Goal: Information Seeking & Learning: Learn about a topic

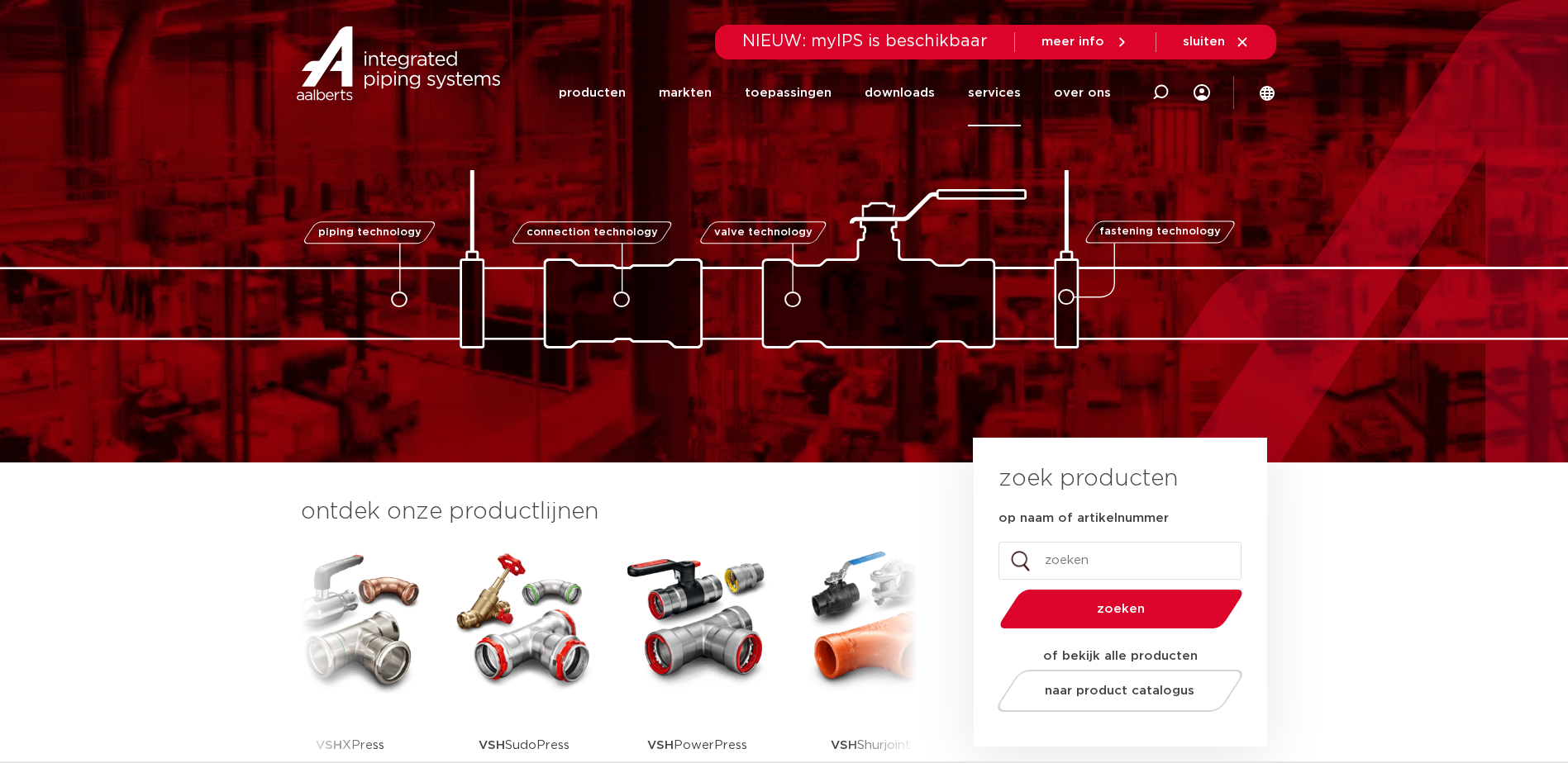
click at [1017, 94] on link "services" at bounding box center [994, 93] width 53 height 67
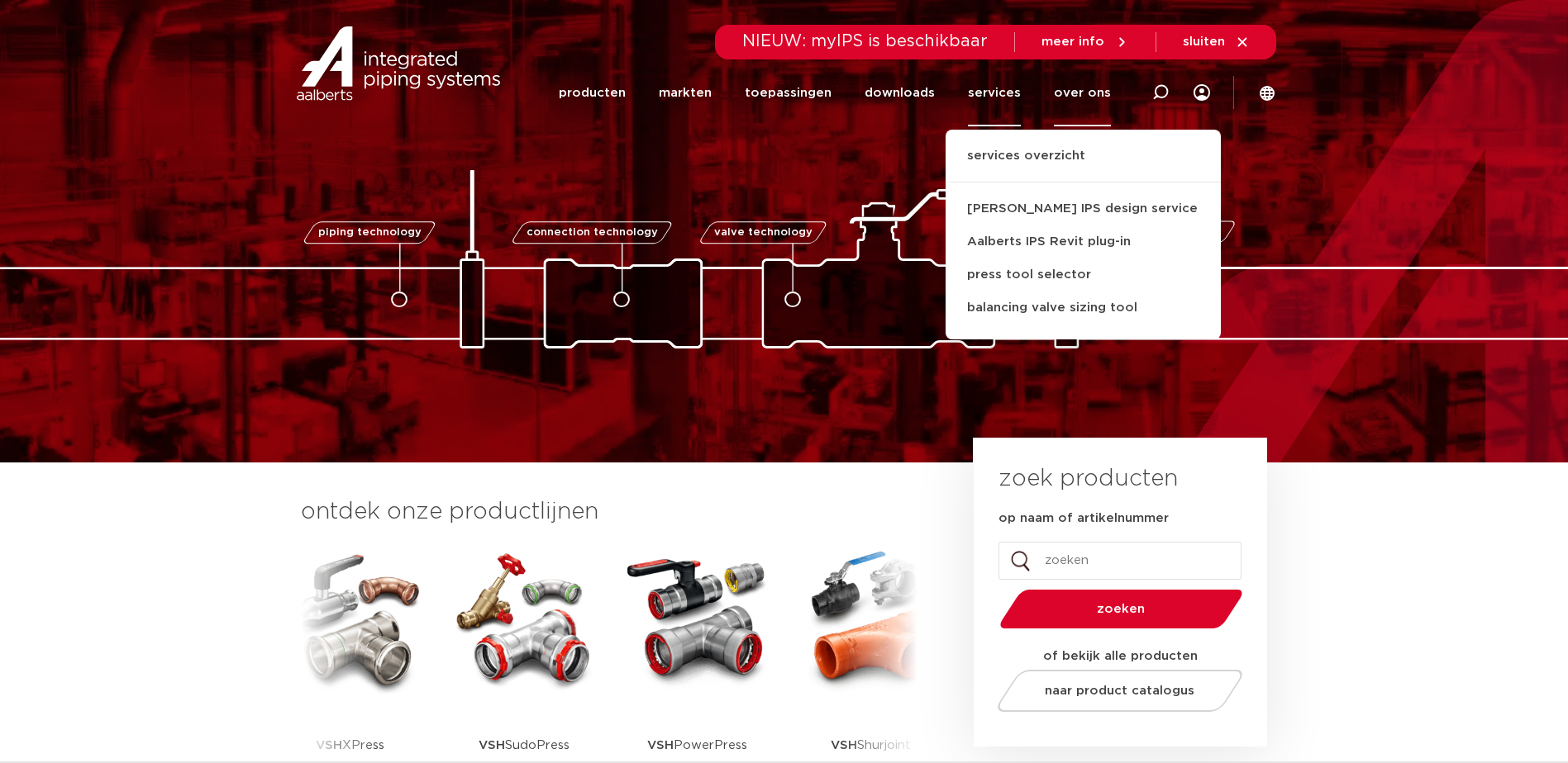
click at [1070, 94] on link "over ons" at bounding box center [1082, 93] width 57 height 67
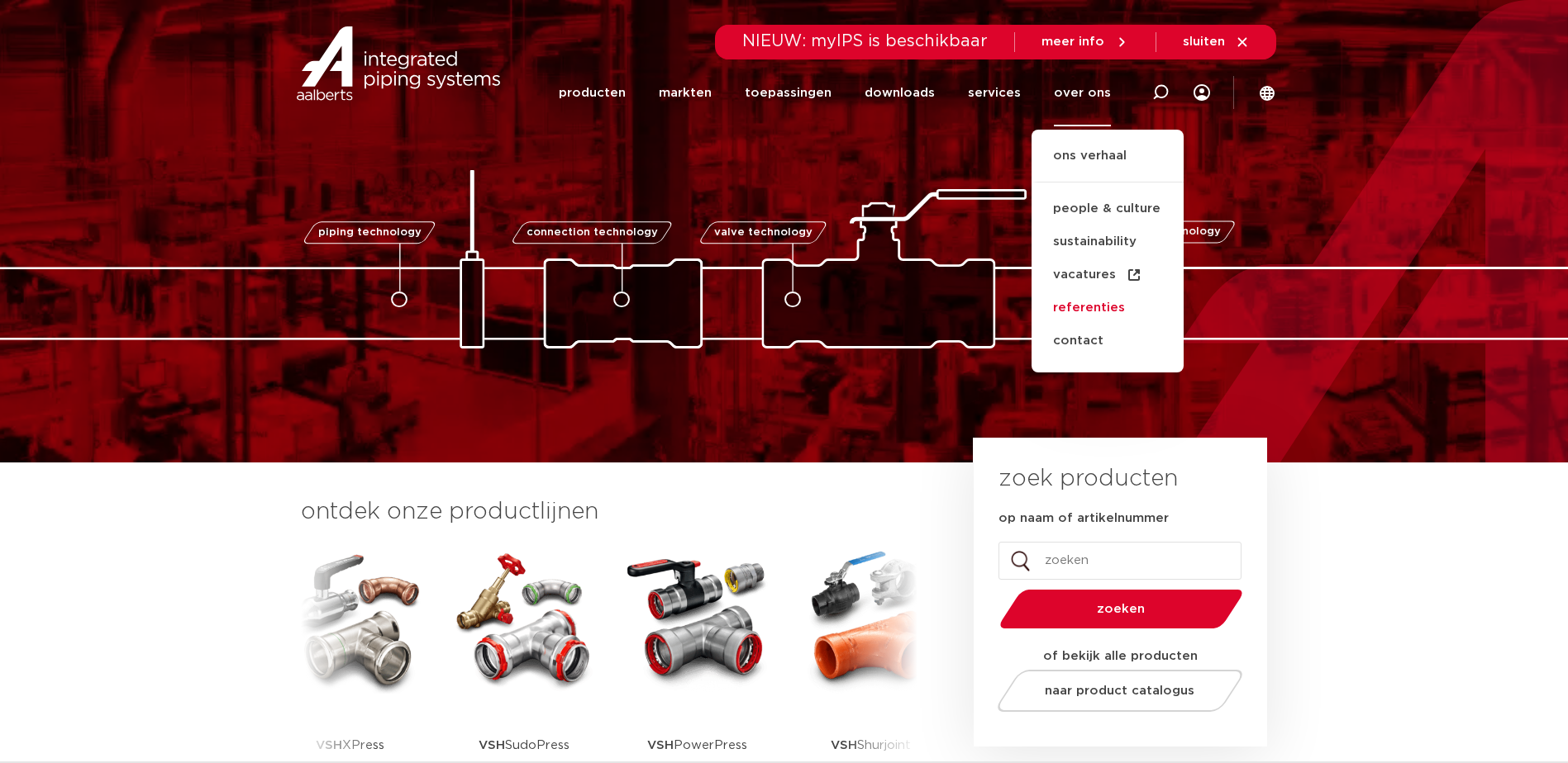
click at [1103, 308] on link "referenties" at bounding box center [1106, 308] width 152 height 33
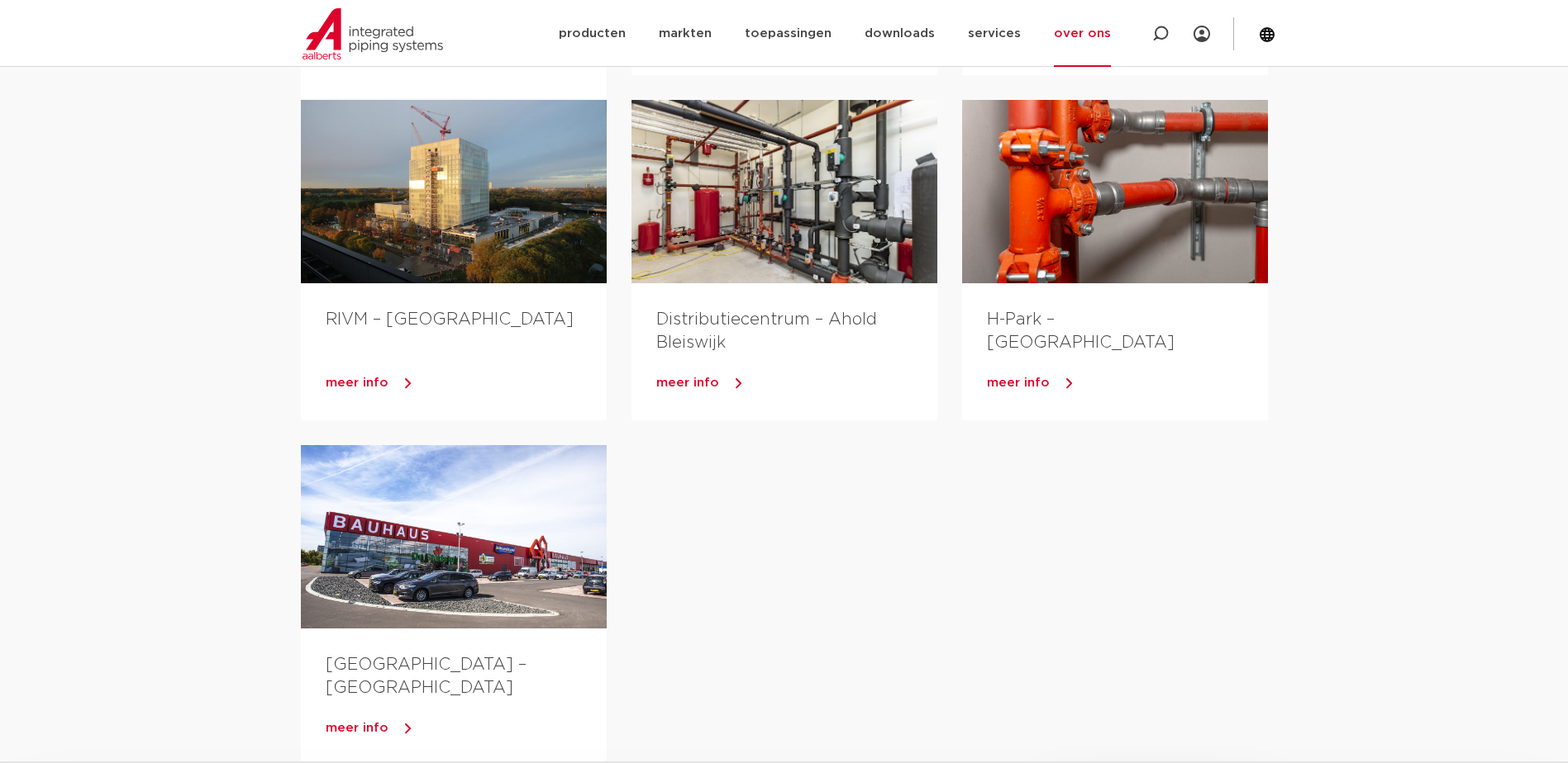
scroll to position [413, 0]
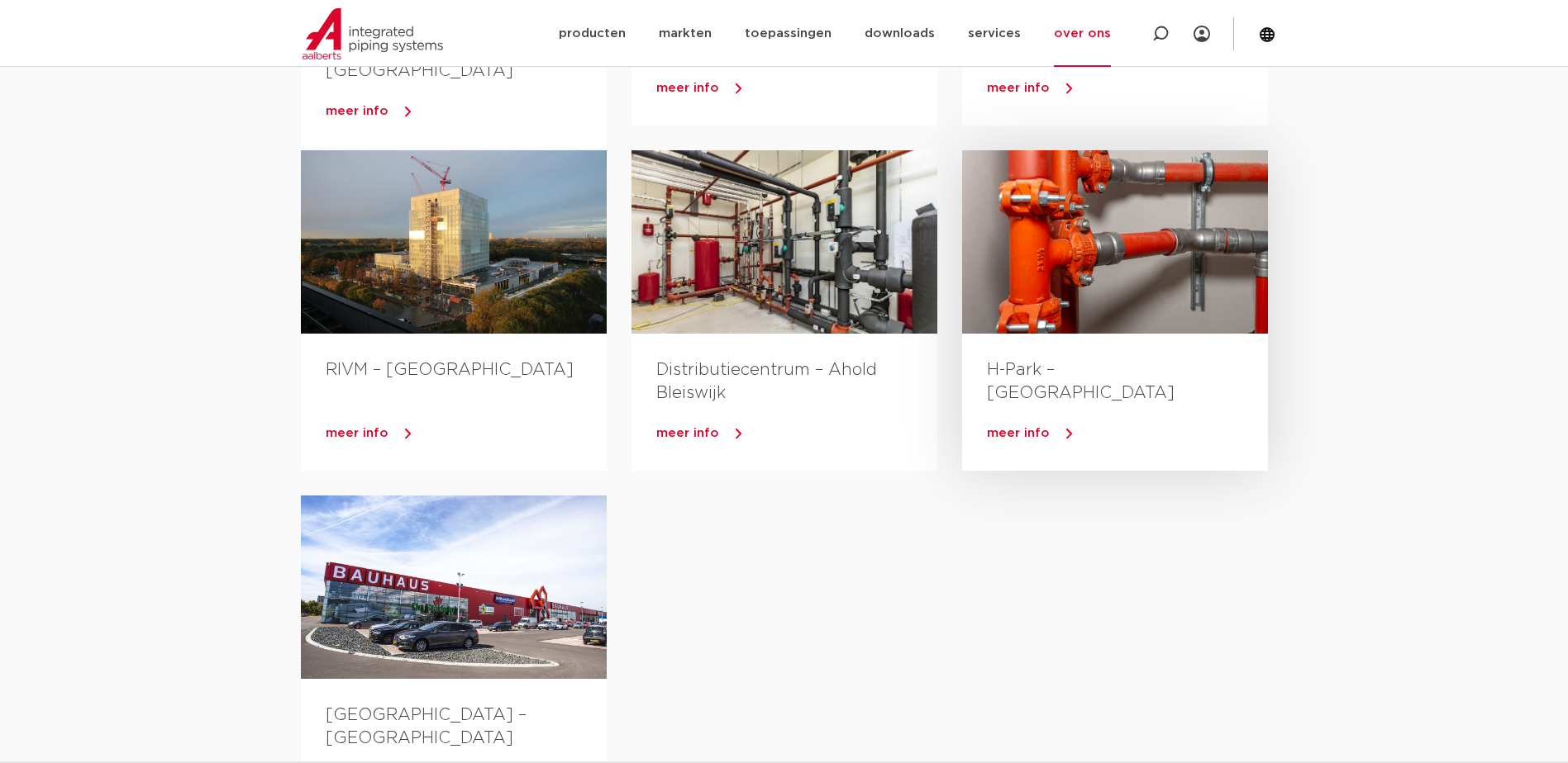
click at [1050, 428] on link "meer info" at bounding box center [1127, 433] width 281 height 25
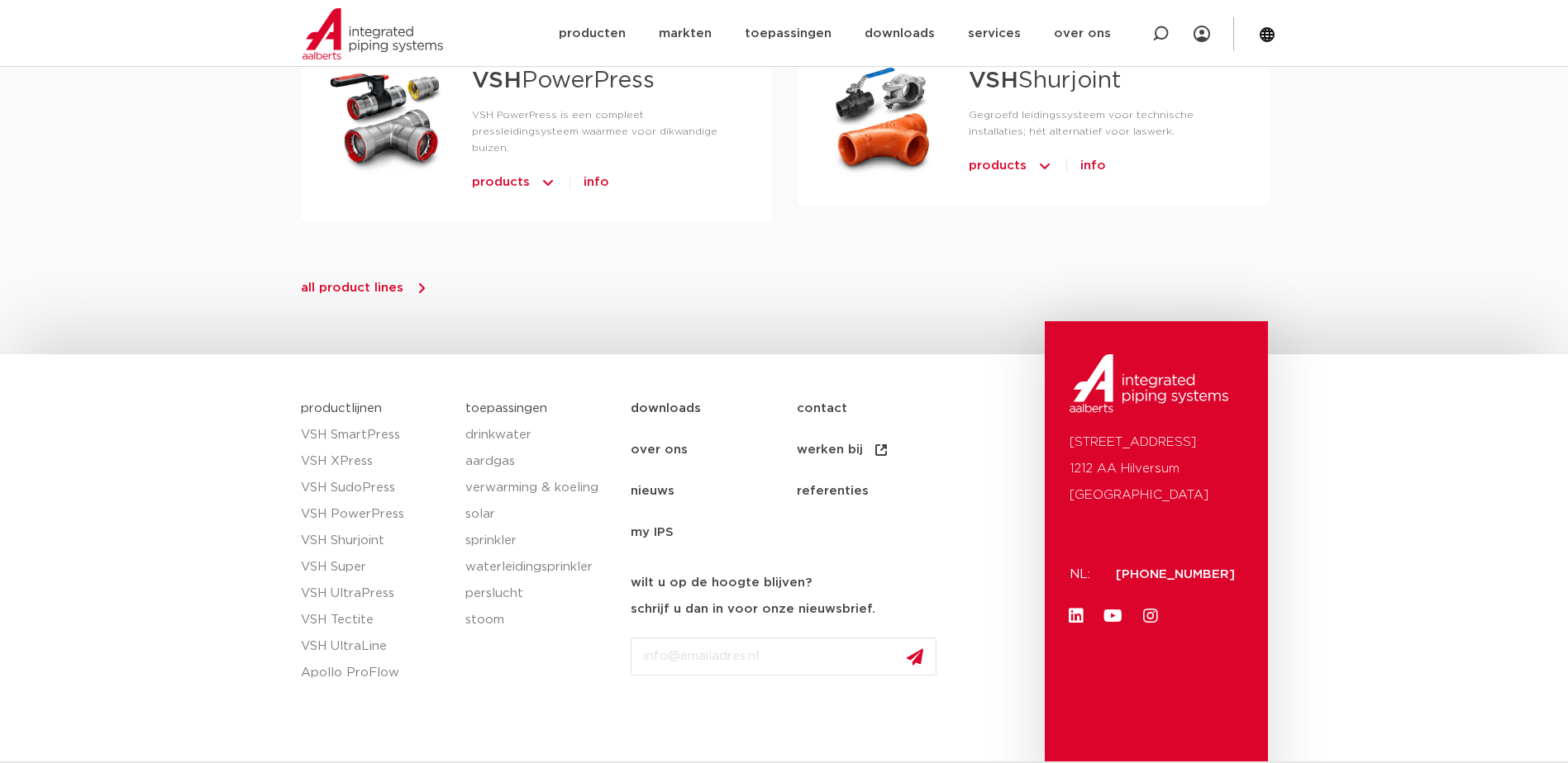
scroll to position [1689, 0]
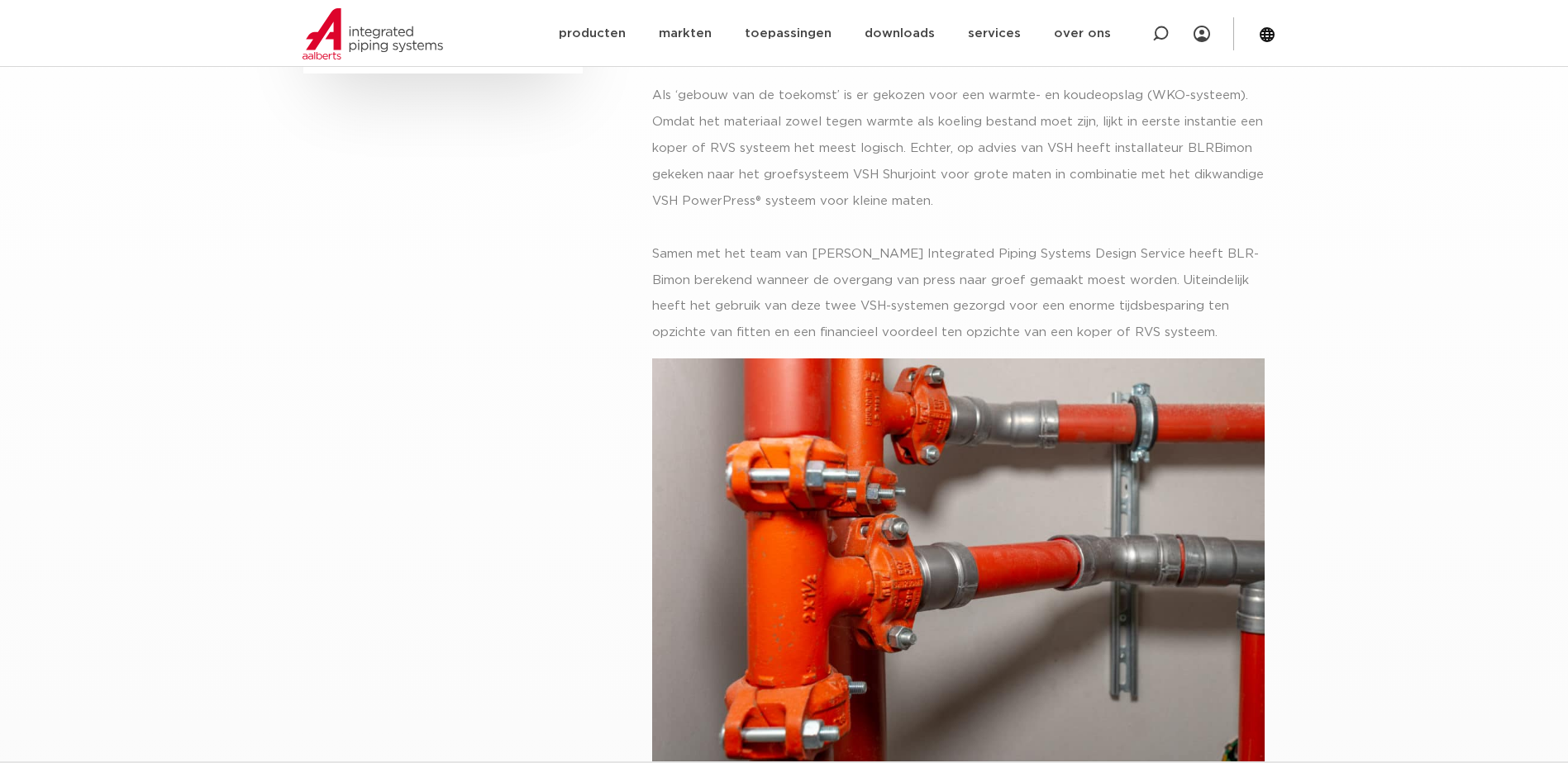
drag, startPoint x: 973, startPoint y: 279, endPoint x: 949, endPoint y: 284, distance: 24.5
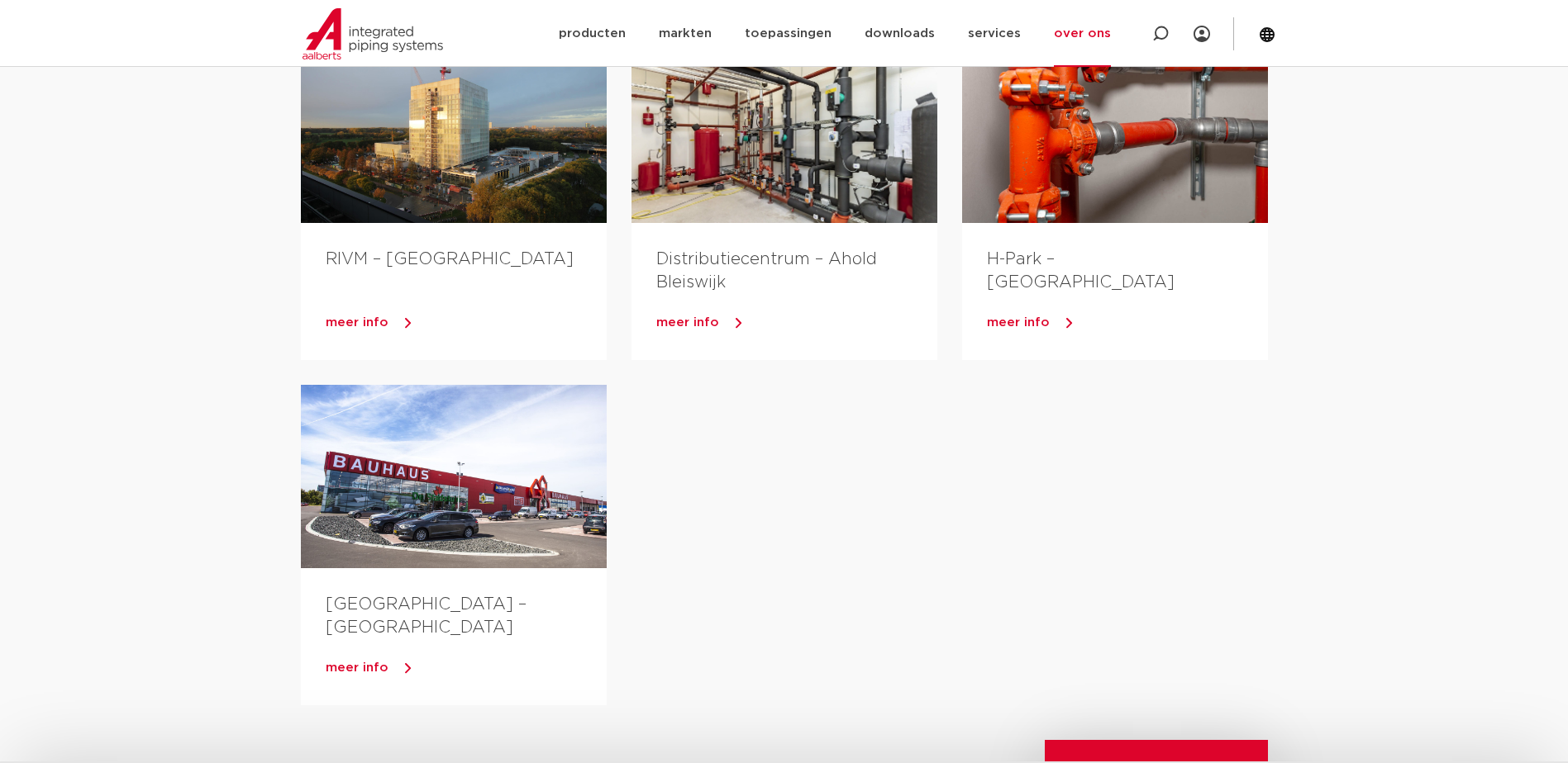
scroll to position [578, 0]
